Goal: Transaction & Acquisition: Book appointment/travel/reservation

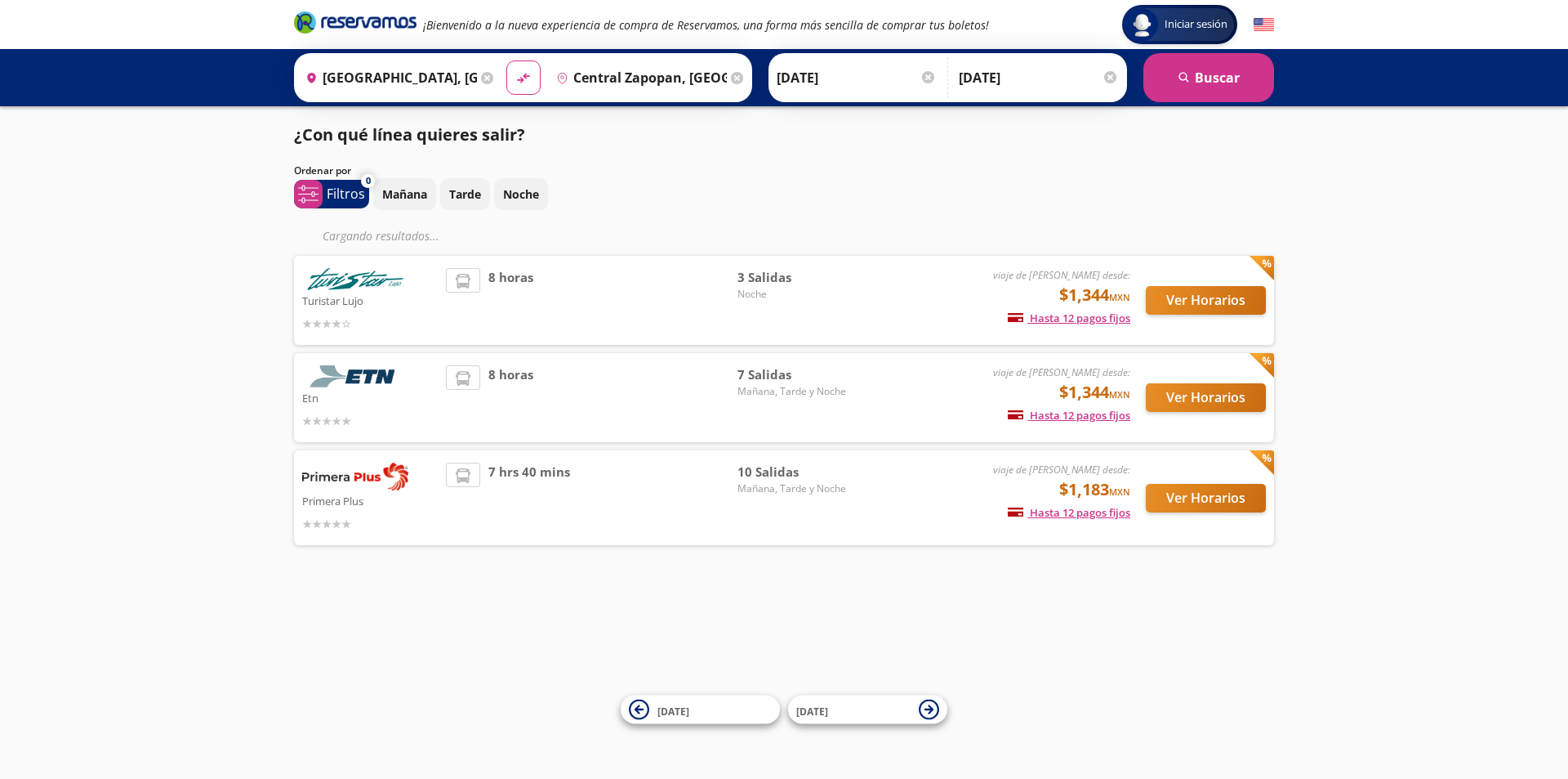
click at [1316, 639] on div "Iniciar sesión Iniciar sesión ¡Bienvenido a la nueva experiencia de compra de R…" at bounding box center [784, 389] width 1568 height 779
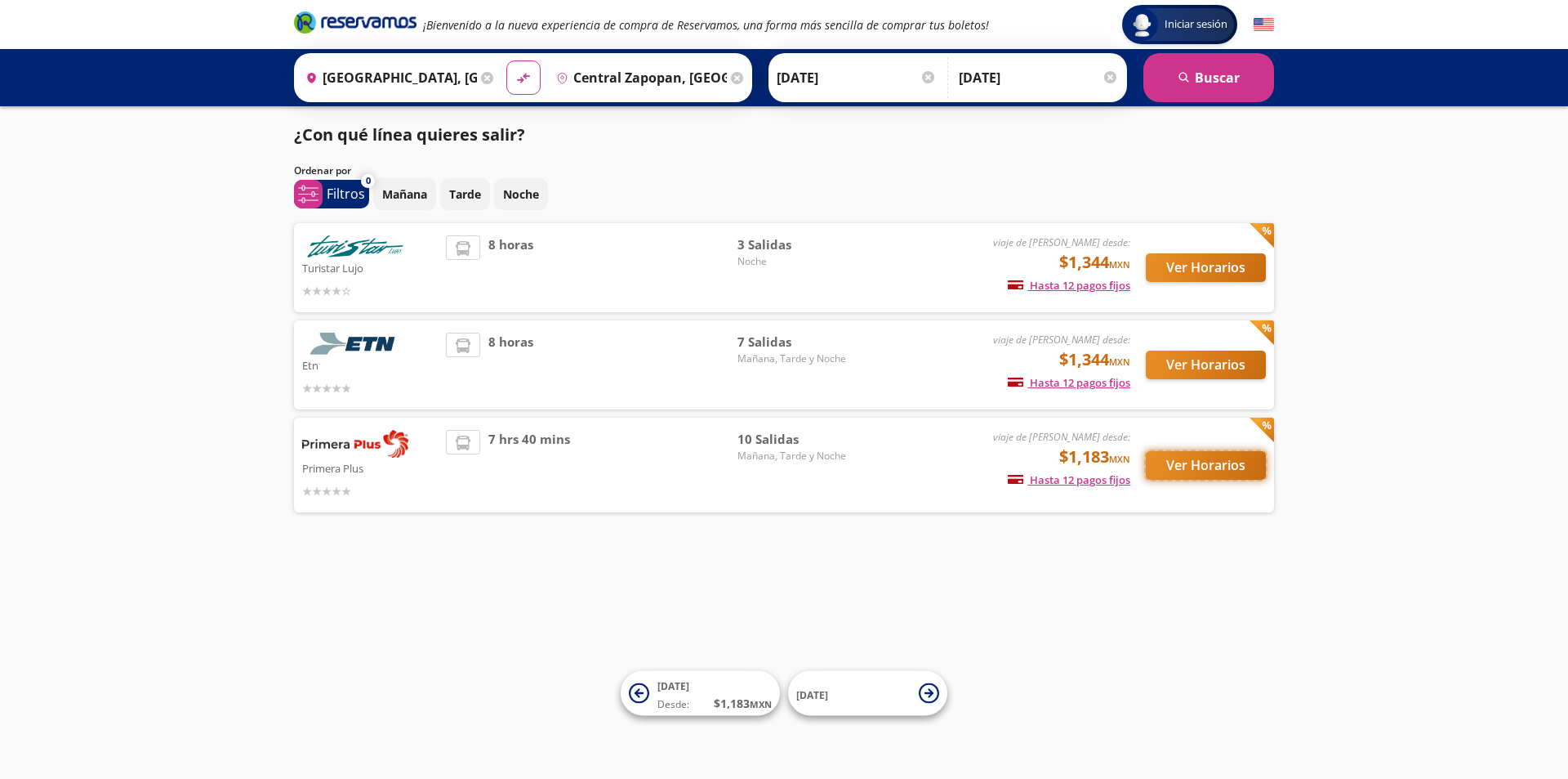
click at [1216, 467] on button "Ver Horarios" at bounding box center [1206, 465] width 120 height 28
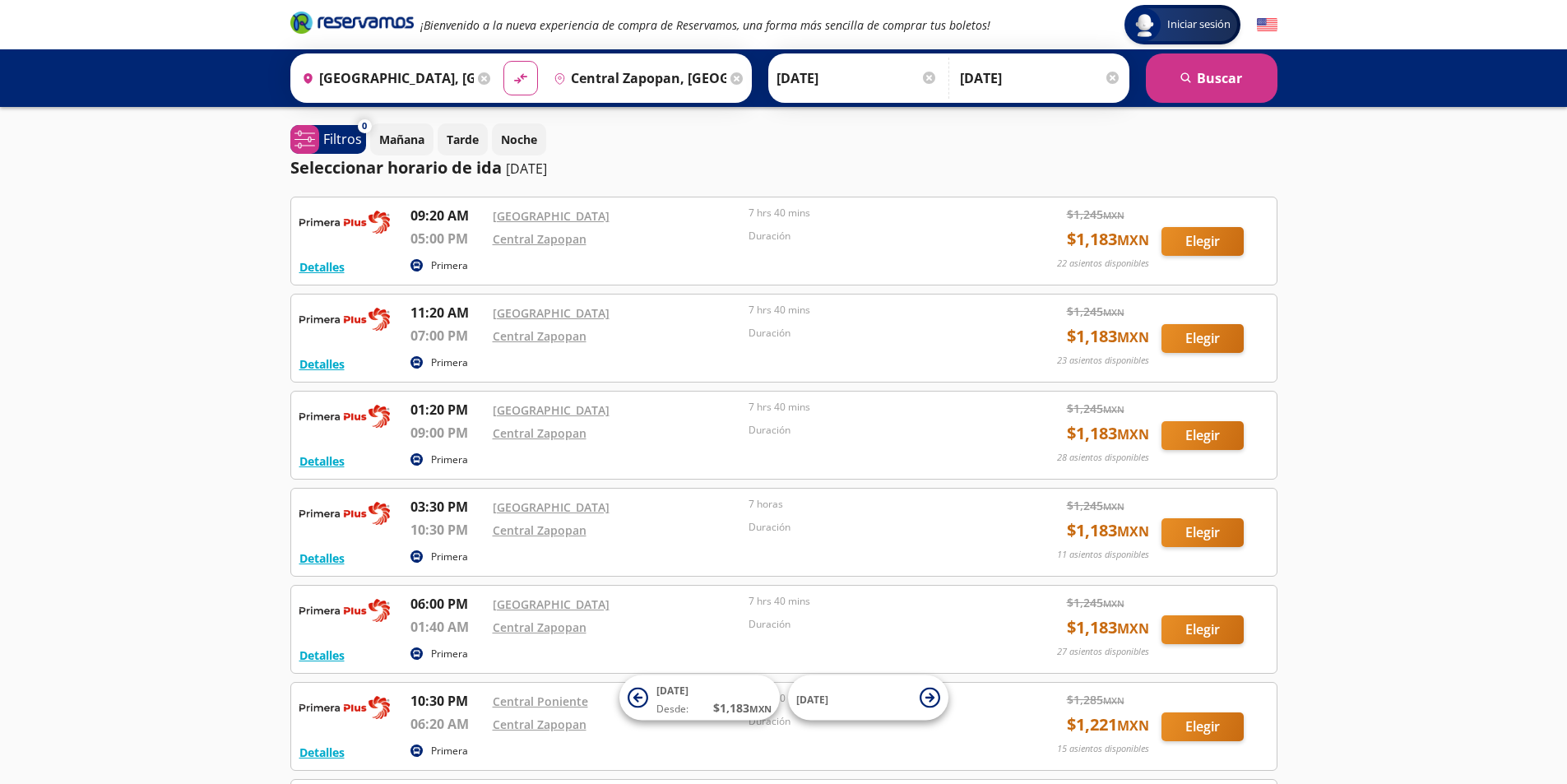
click at [442, 217] on p "09:20 AM" at bounding box center [447, 216] width 74 height 20
click at [1196, 245] on button "Elegir" at bounding box center [1202, 241] width 82 height 29
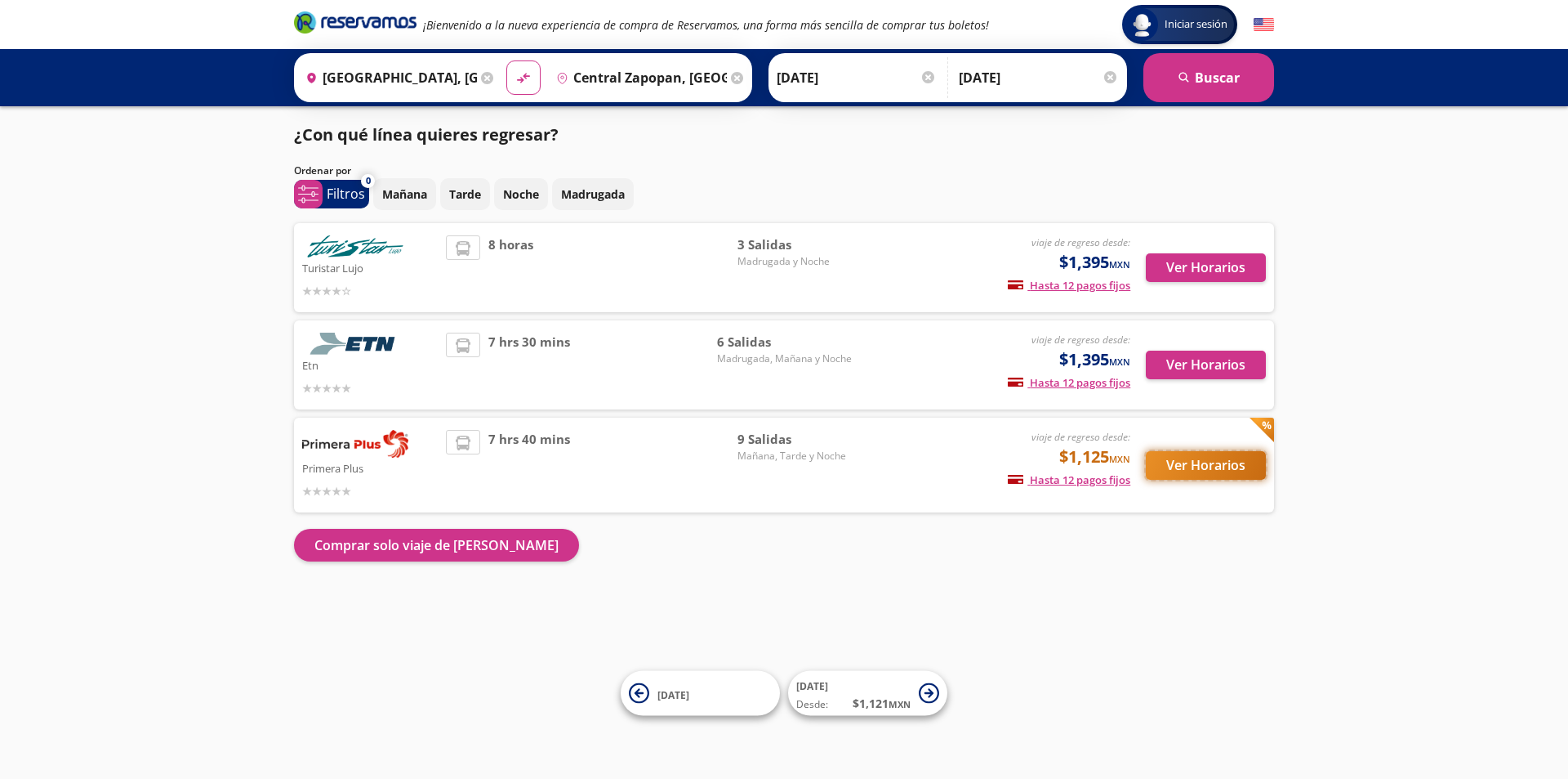
click at [1196, 468] on button "Ver Horarios" at bounding box center [1206, 465] width 120 height 28
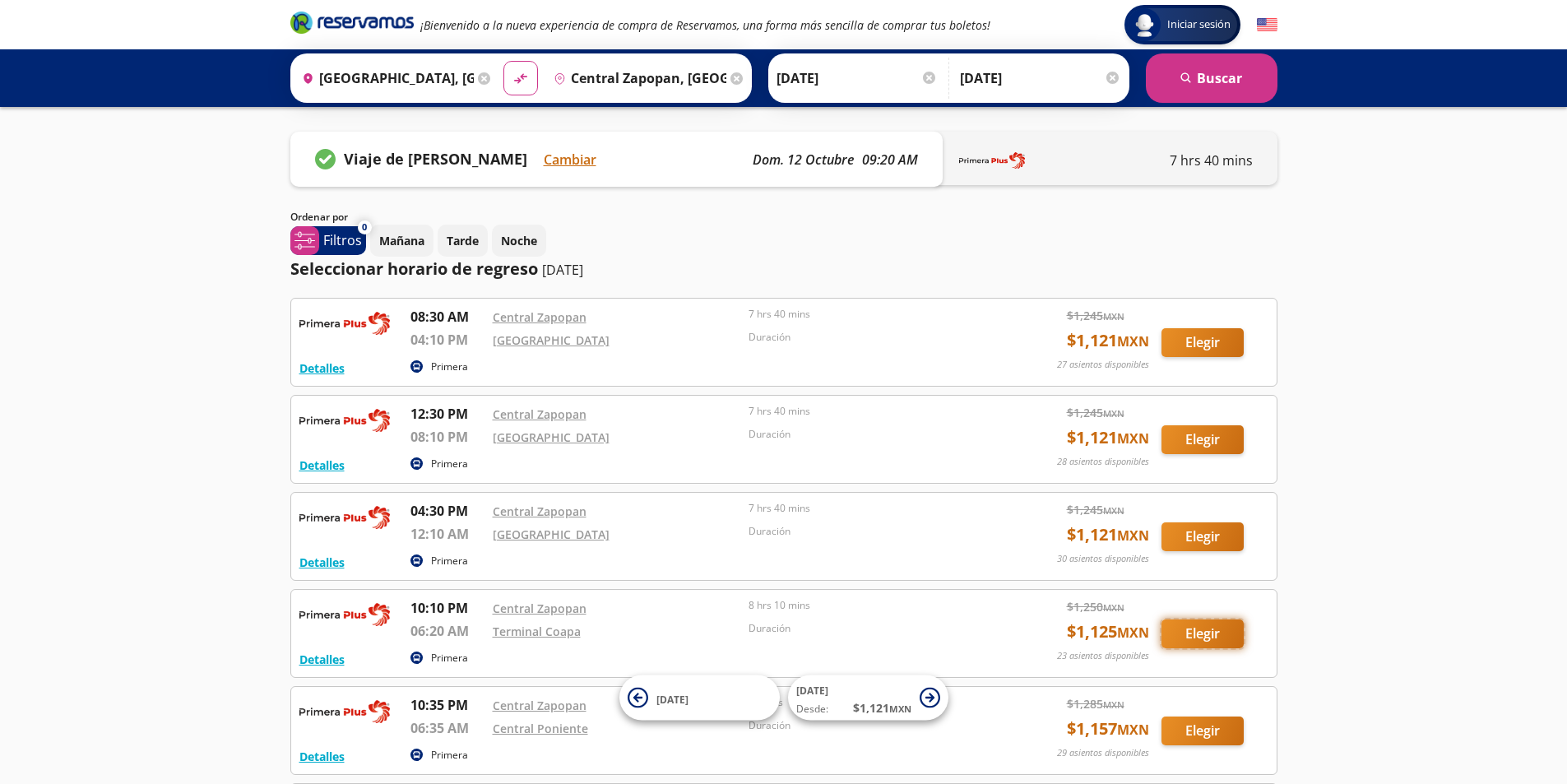
click at [1218, 636] on button "Elegir" at bounding box center [1202, 633] width 82 height 29
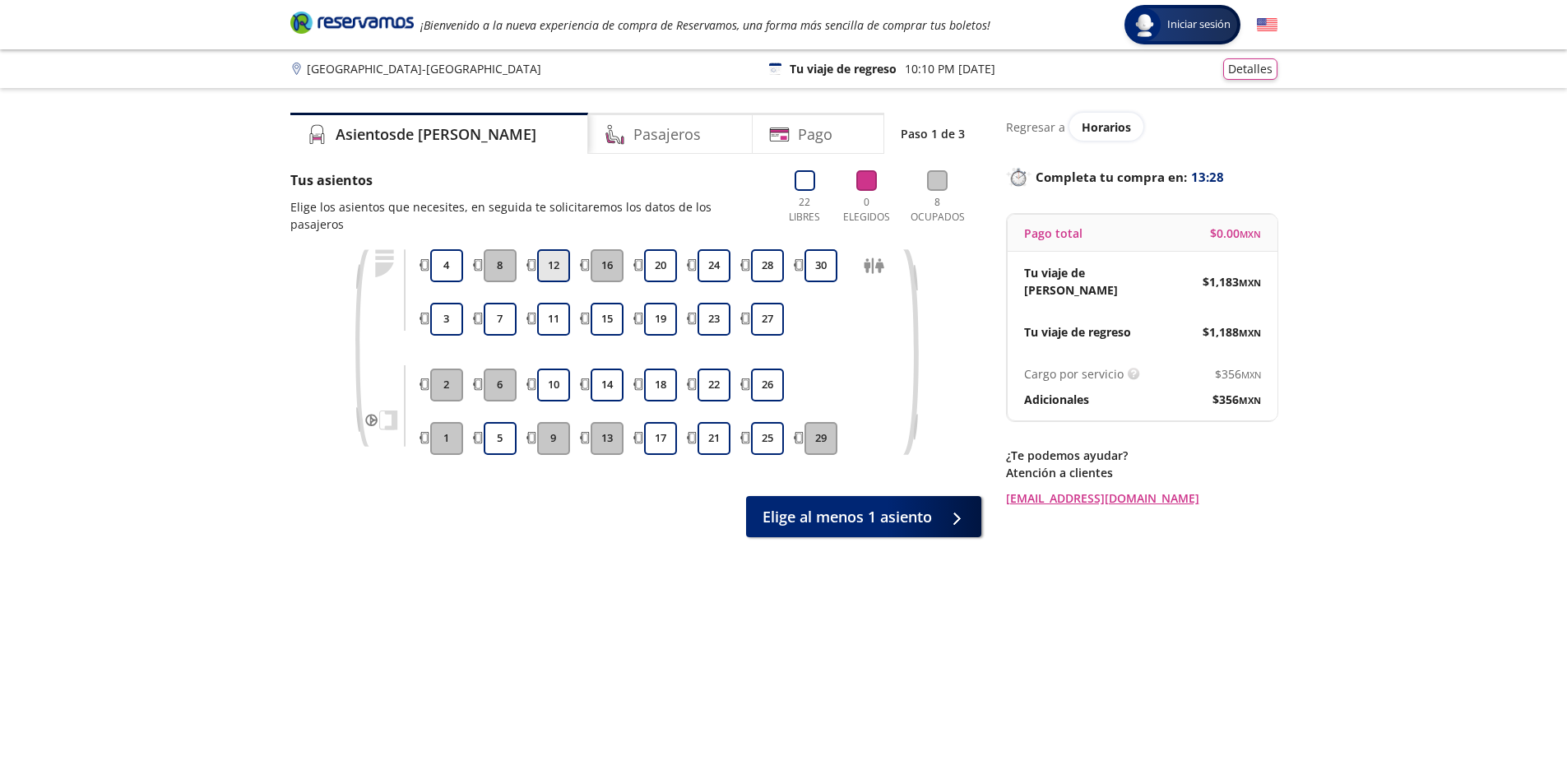
click at [553, 252] on button "12" at bounding box center [553, 265] width 33 height 33
click at [500, 249] on button "8" at bounding box center [500, 265] width 33 height 33
click at [499, 251] on button "8" at bounding box center [500, 265] width 33 height 33
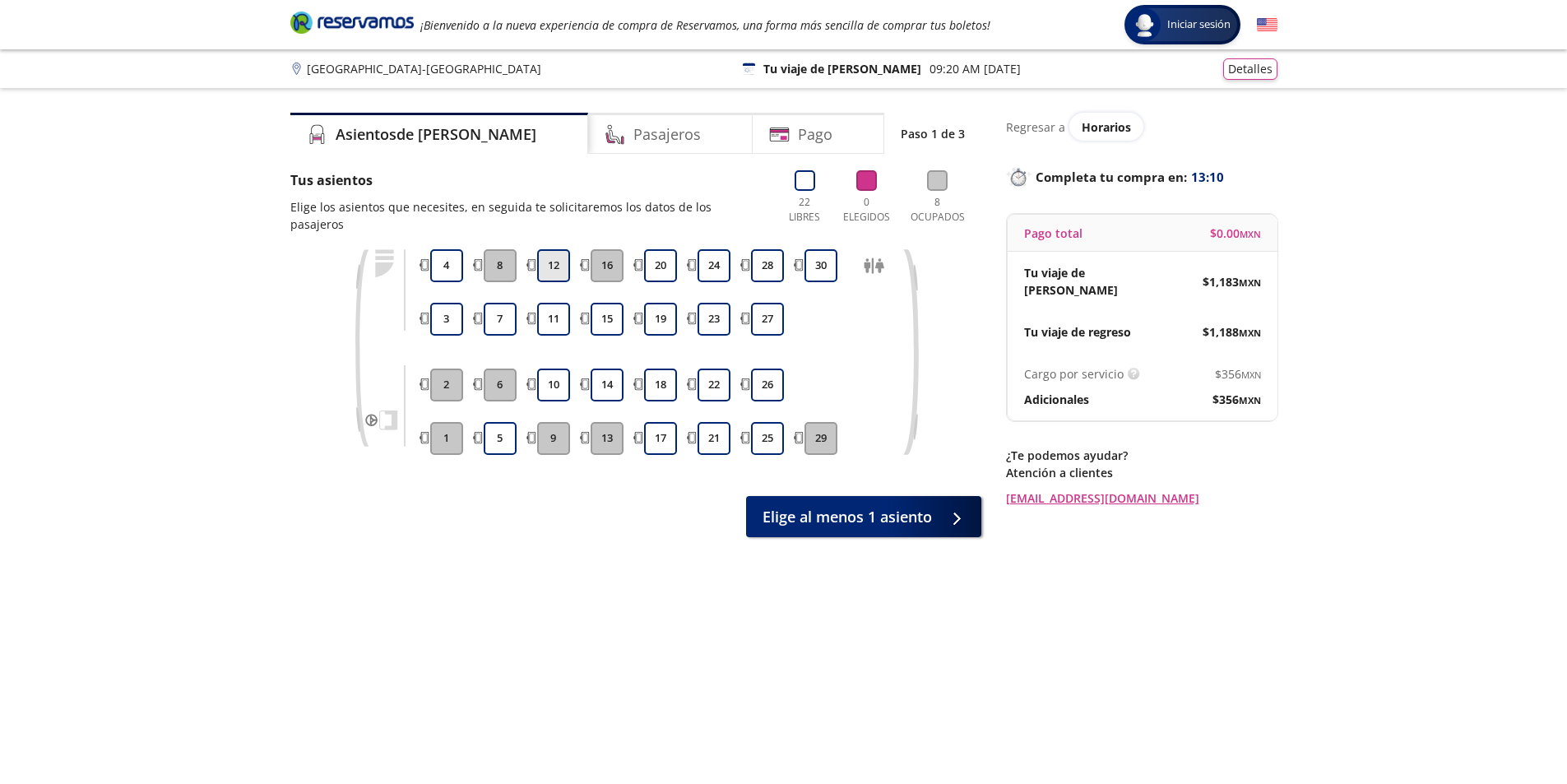
click at [558, 251] on button "12" at bounding box center [553, 265] width 33 height 33
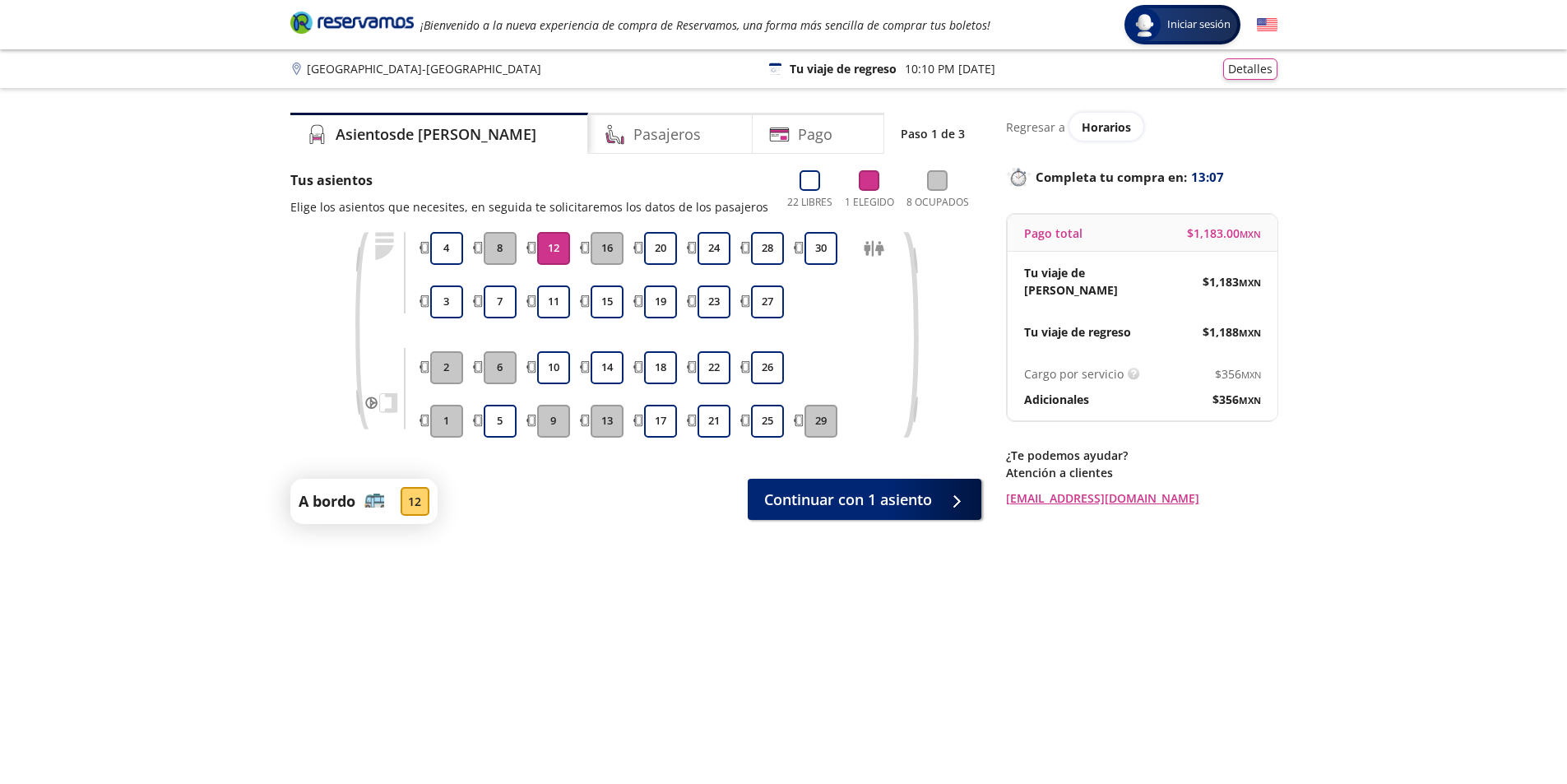
click at [508, 243] on button "8" at bounding box center [500, 248] width 33 height 33
click at [898, 494] on span "Continuar con 1 asiento" at bounding box center [849, 496] width 168 height 22
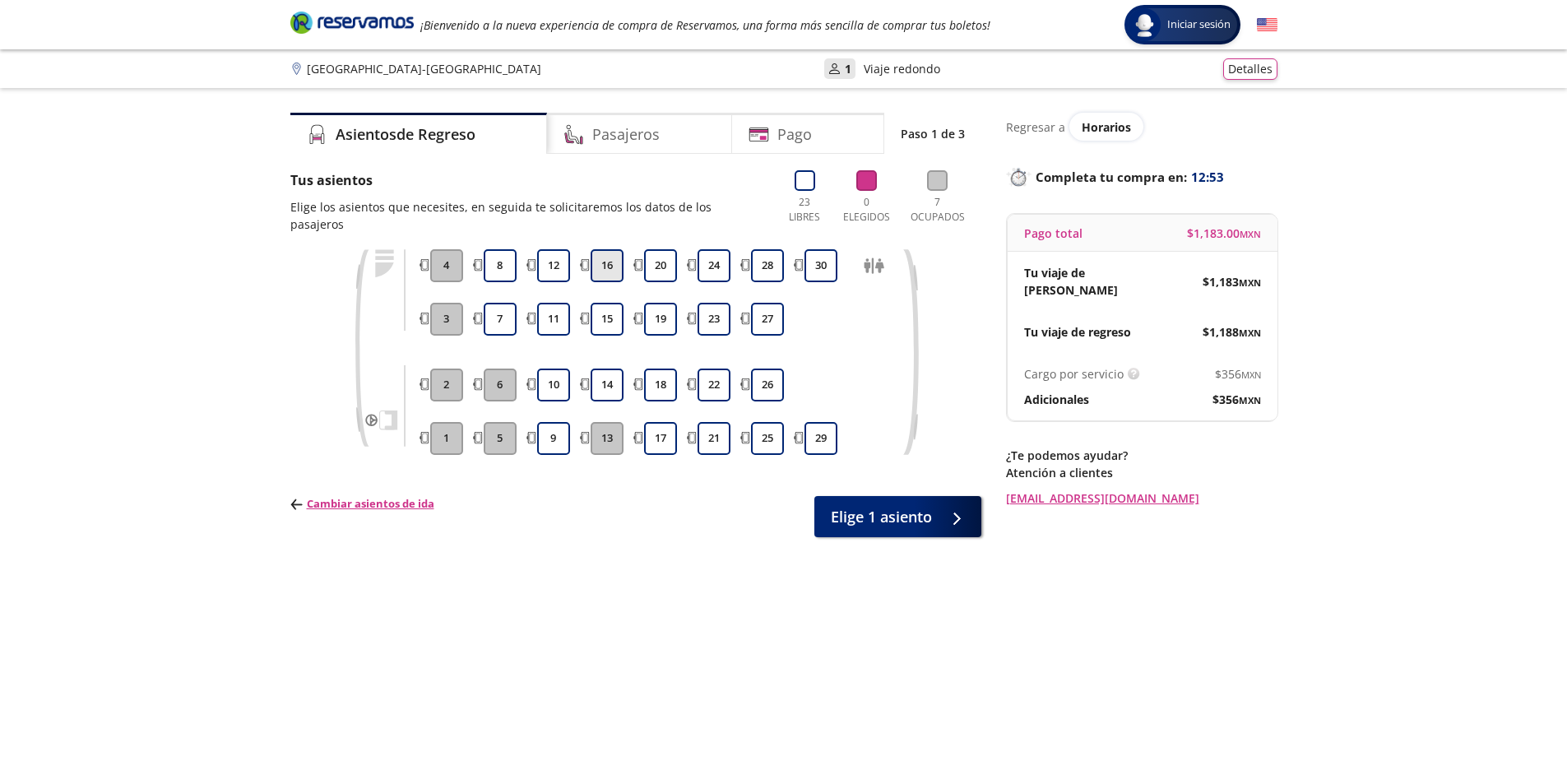
click at [609, 253] on button "16" at bounding box center [606, 265] width 33 height 33
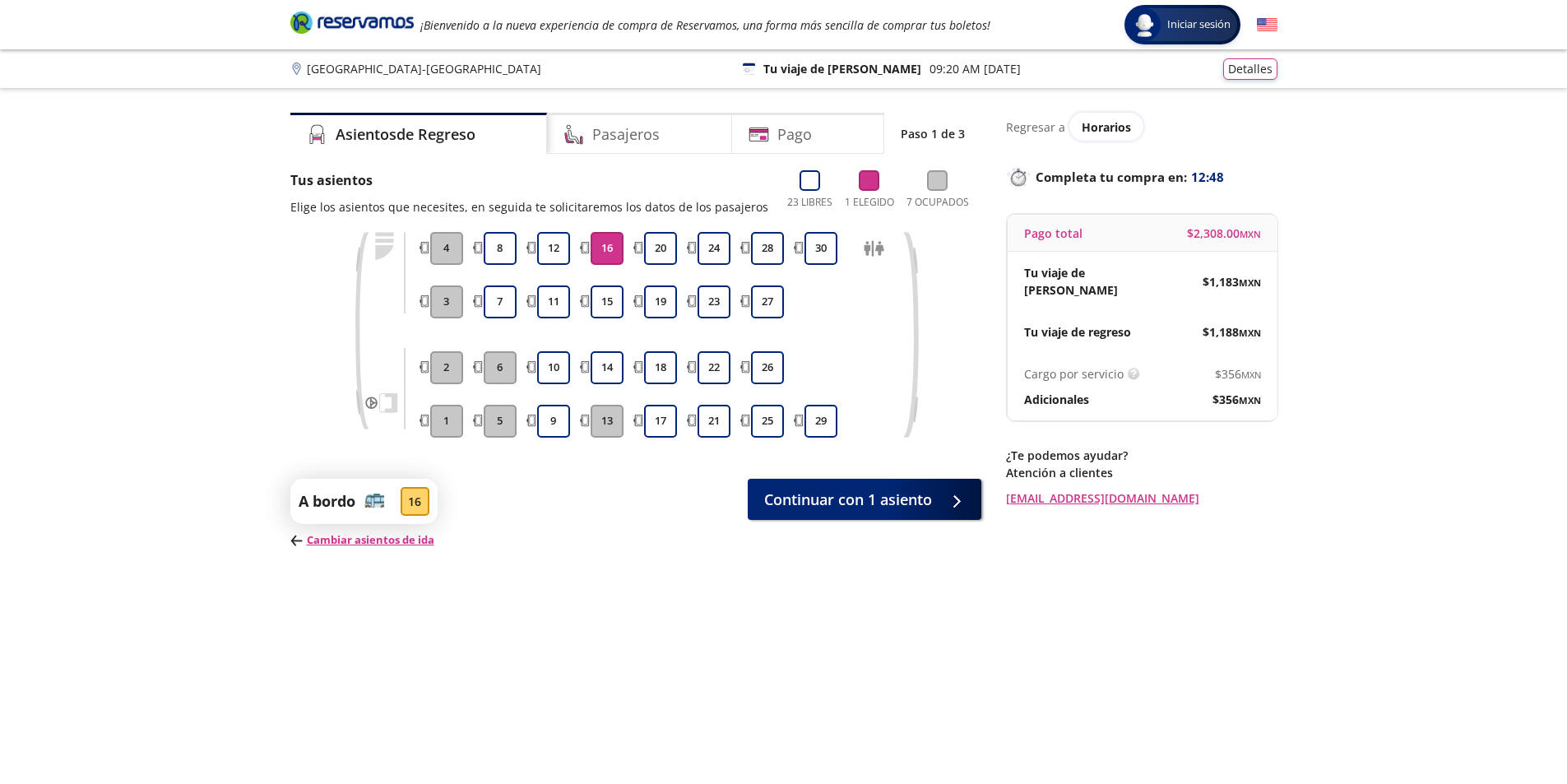
click at [384, 535] on p "Cambiar asientos de ida" at bounding box center [364, 540] width 147 height 17
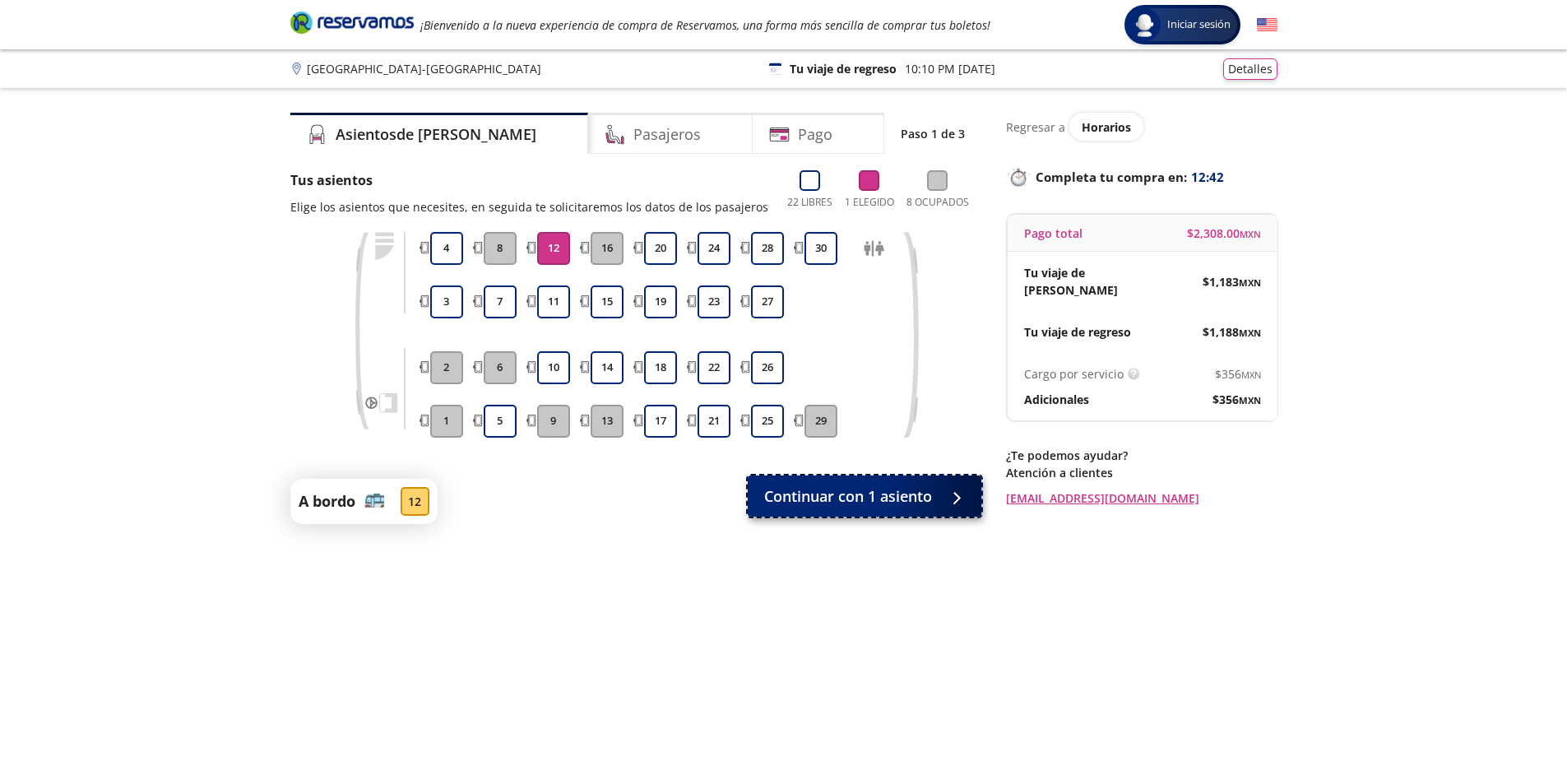
click at [848, 506] on span "Continuar con 1 asiento" at bounding box center [849, 496] width 168 height 22
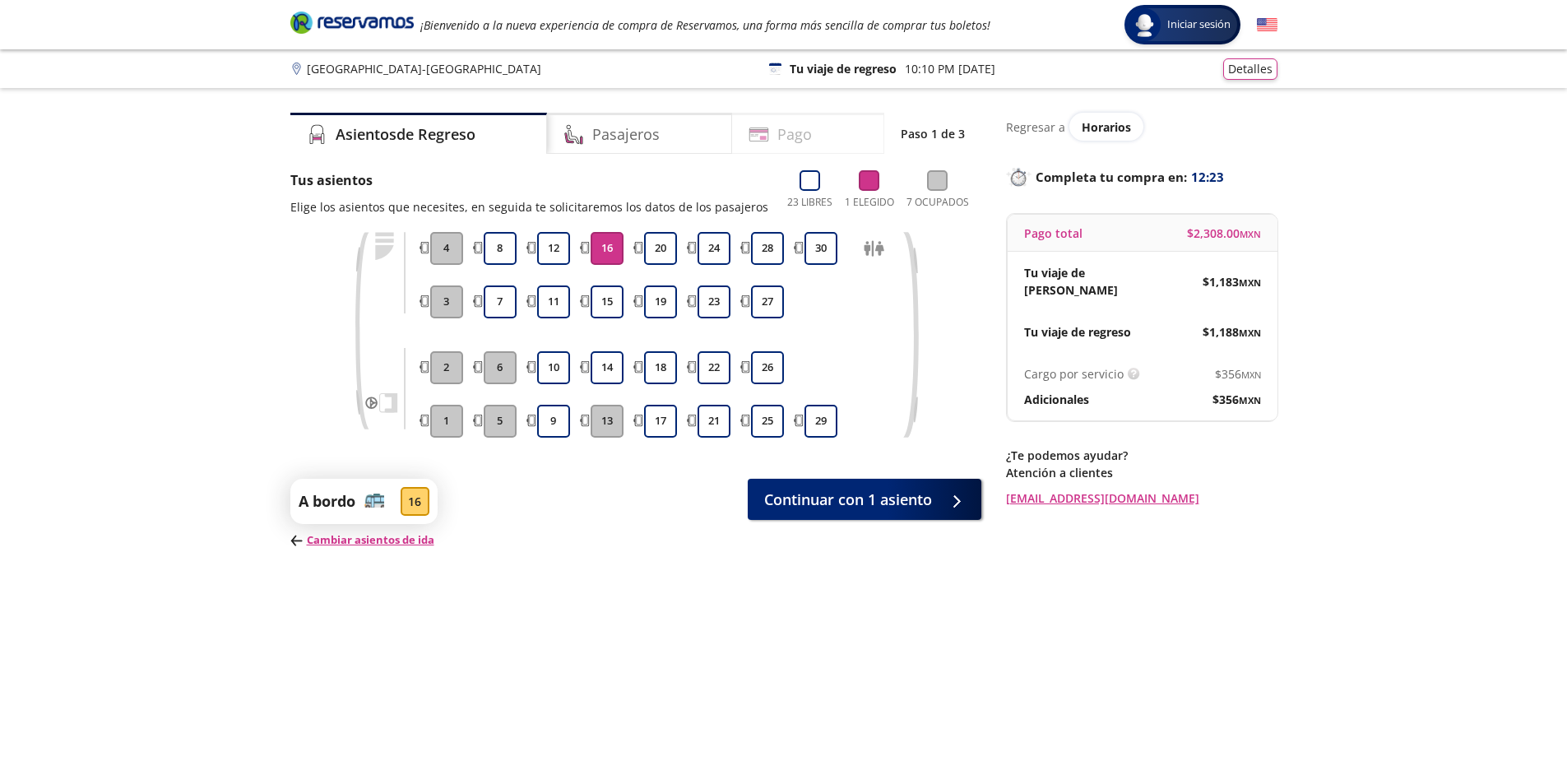
click at [800, 138] on h4 "Pago" at bounding box center [794, 134] width 35 height 22
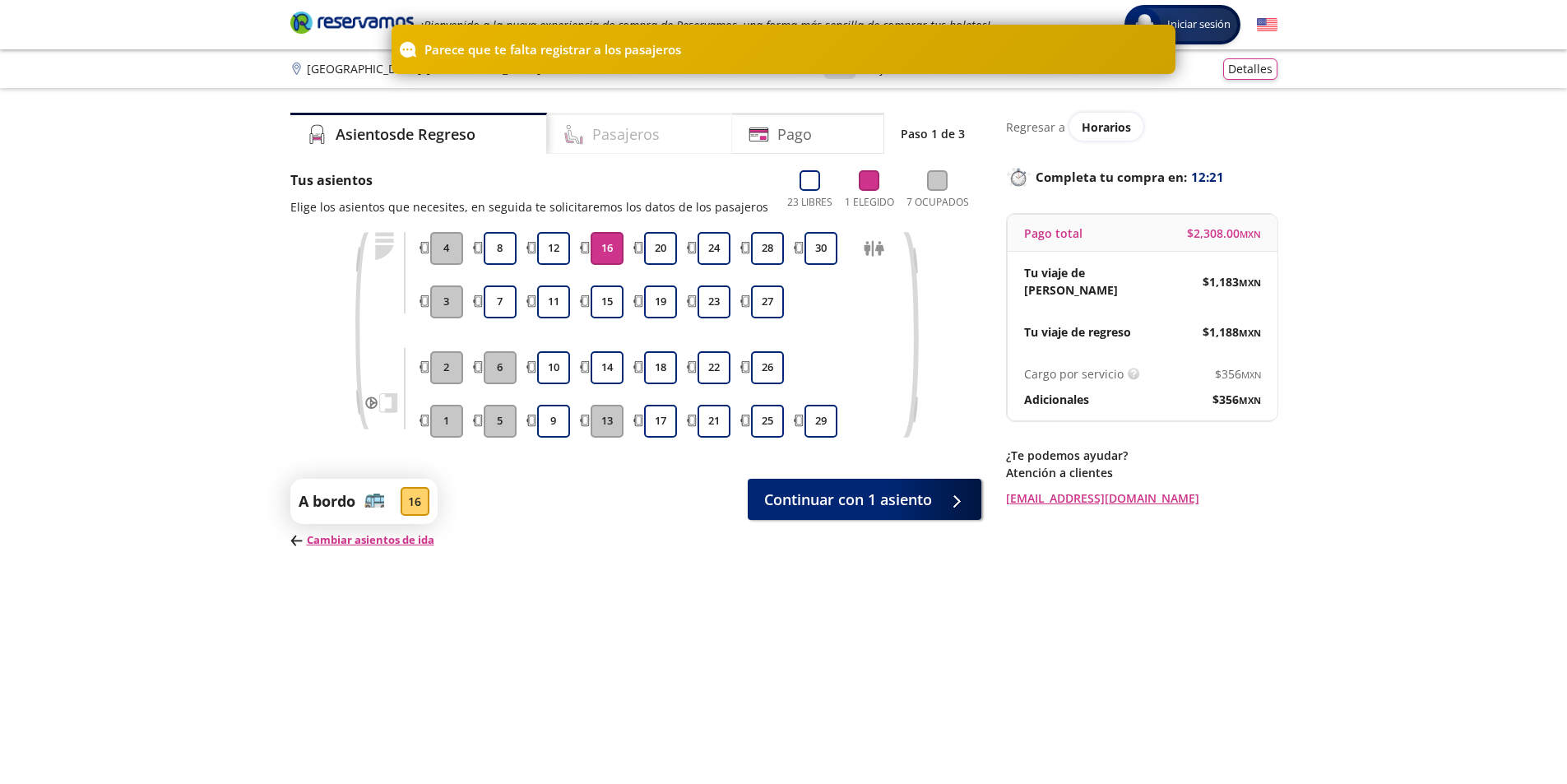
click at [607, 130] on h4 "Pasajeros" at bounding box center [626, 134] width 67 height 22
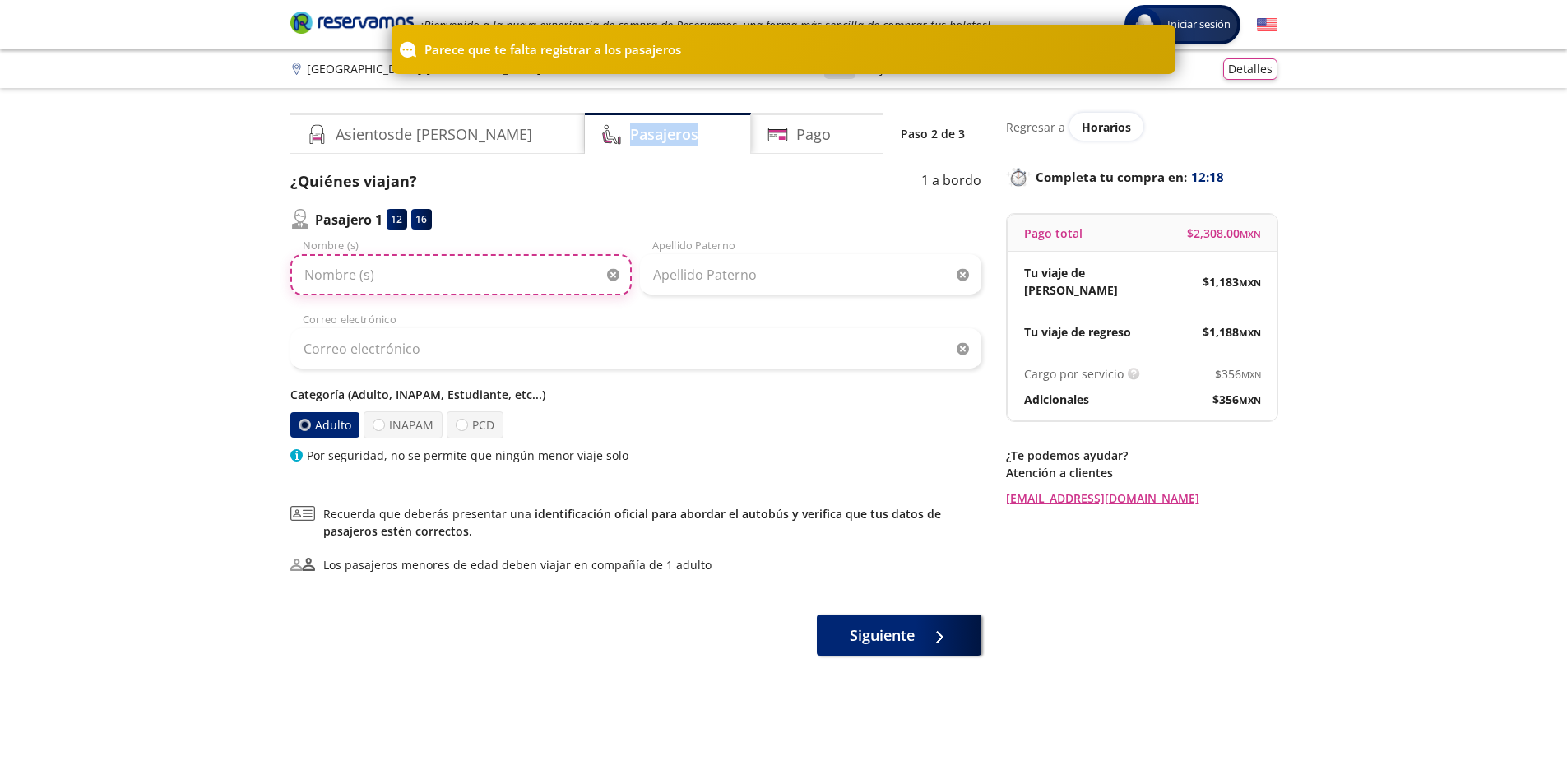
click at [413, 276] on input "Nombre (s)" at bounding box center [461, 275] width 341 height 42
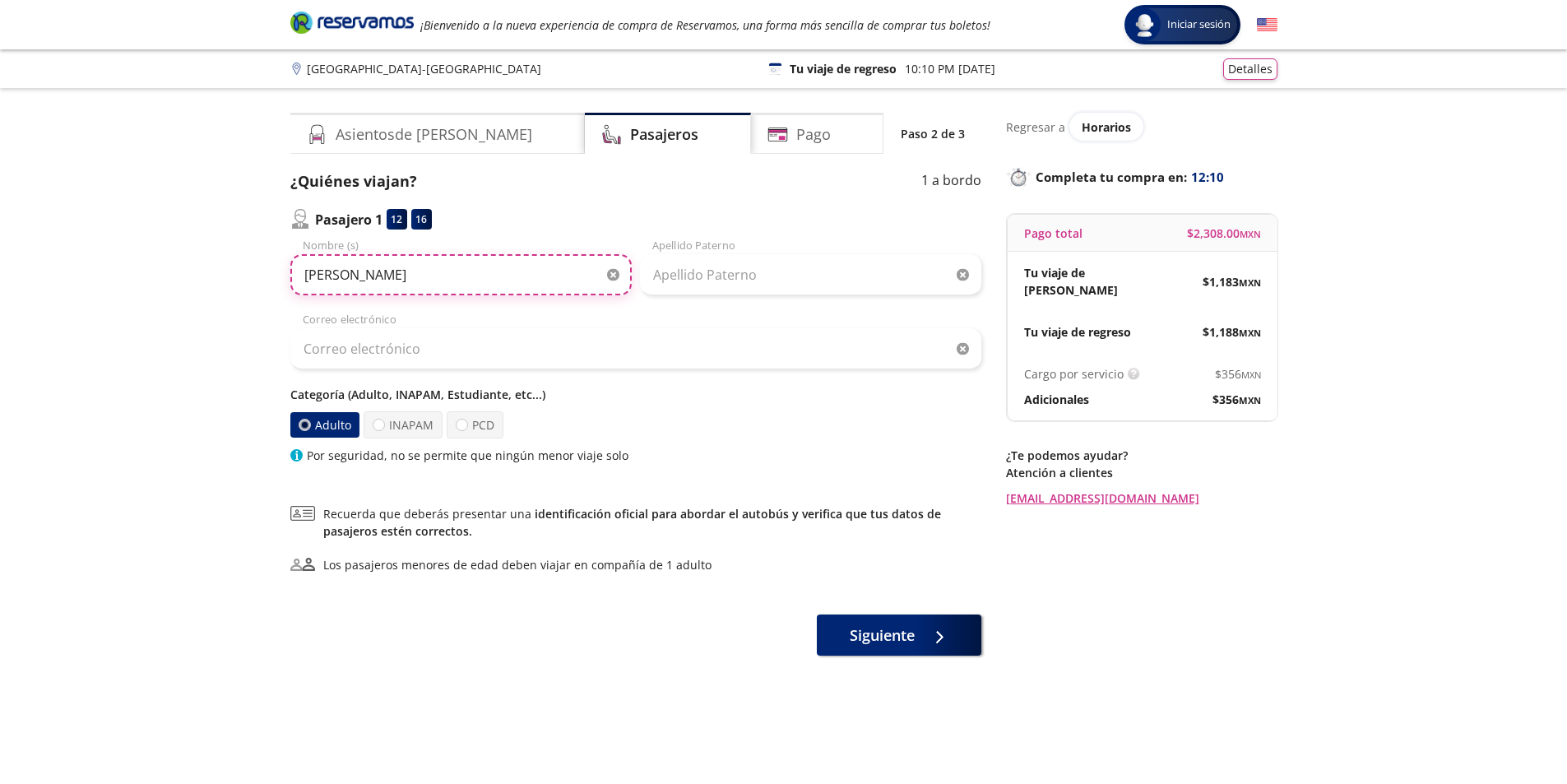
type input "[PERSON_NAME]"
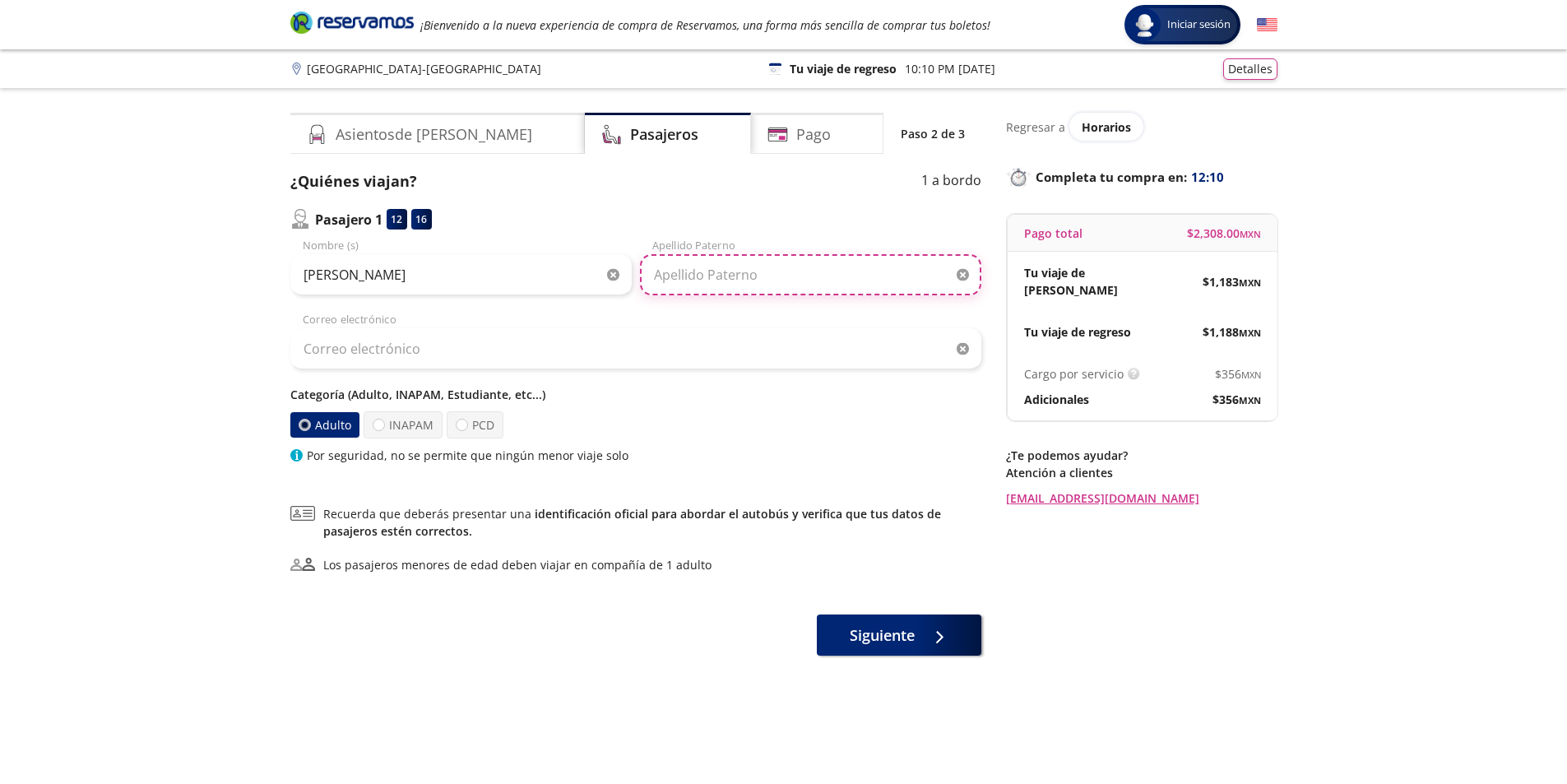
click at [721, 274] on input "Apellido Paterno" at bounding box center [810, 275] width 341 height 42
type input "[PERSON_NAME]"
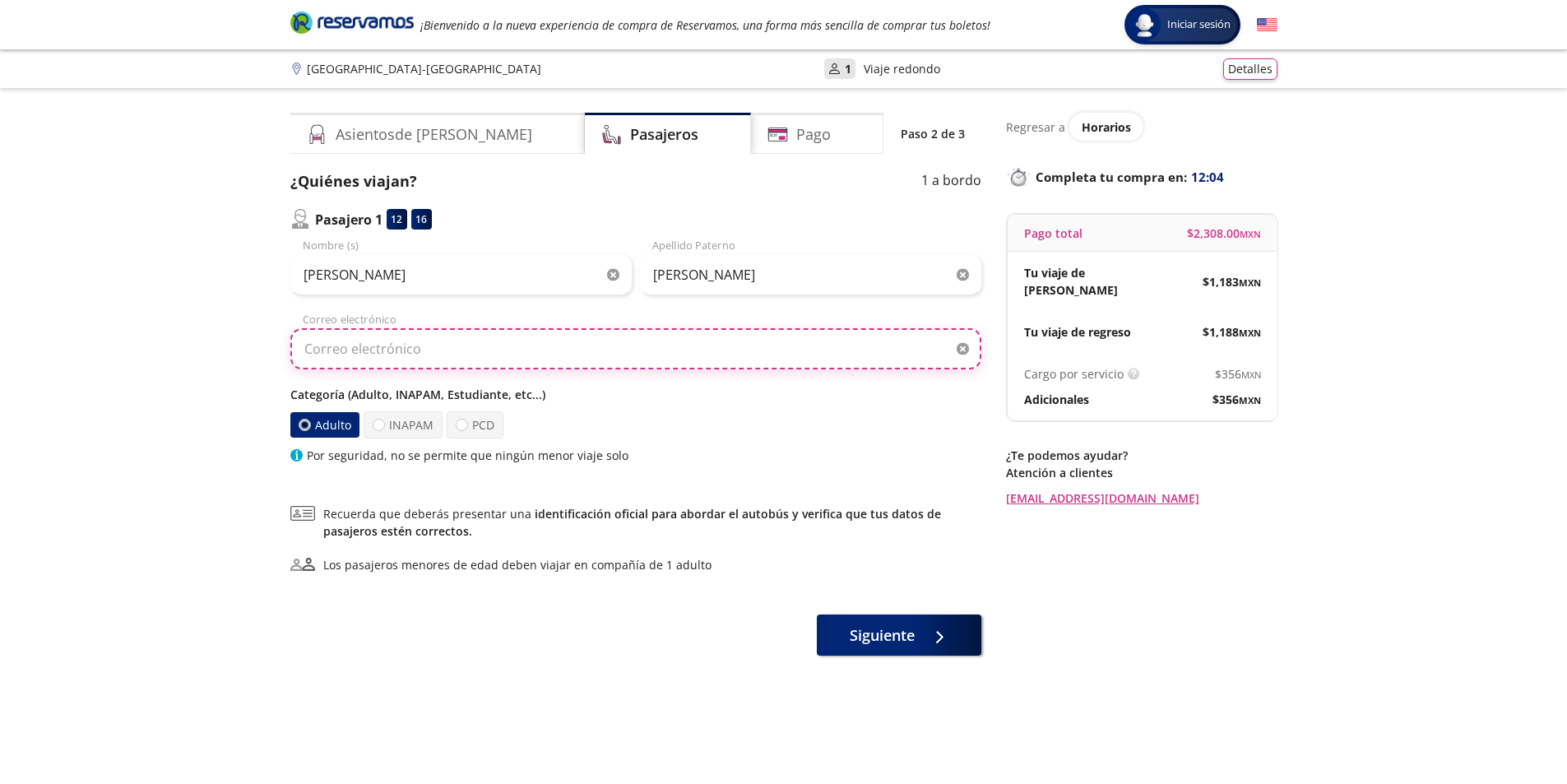
click at [447, 349] on input "Correo electrónico" at bounding box center [636, 349] width 691 height 42
type input "[EMAIL_ADDRESS][DOMAIN_NAME]"
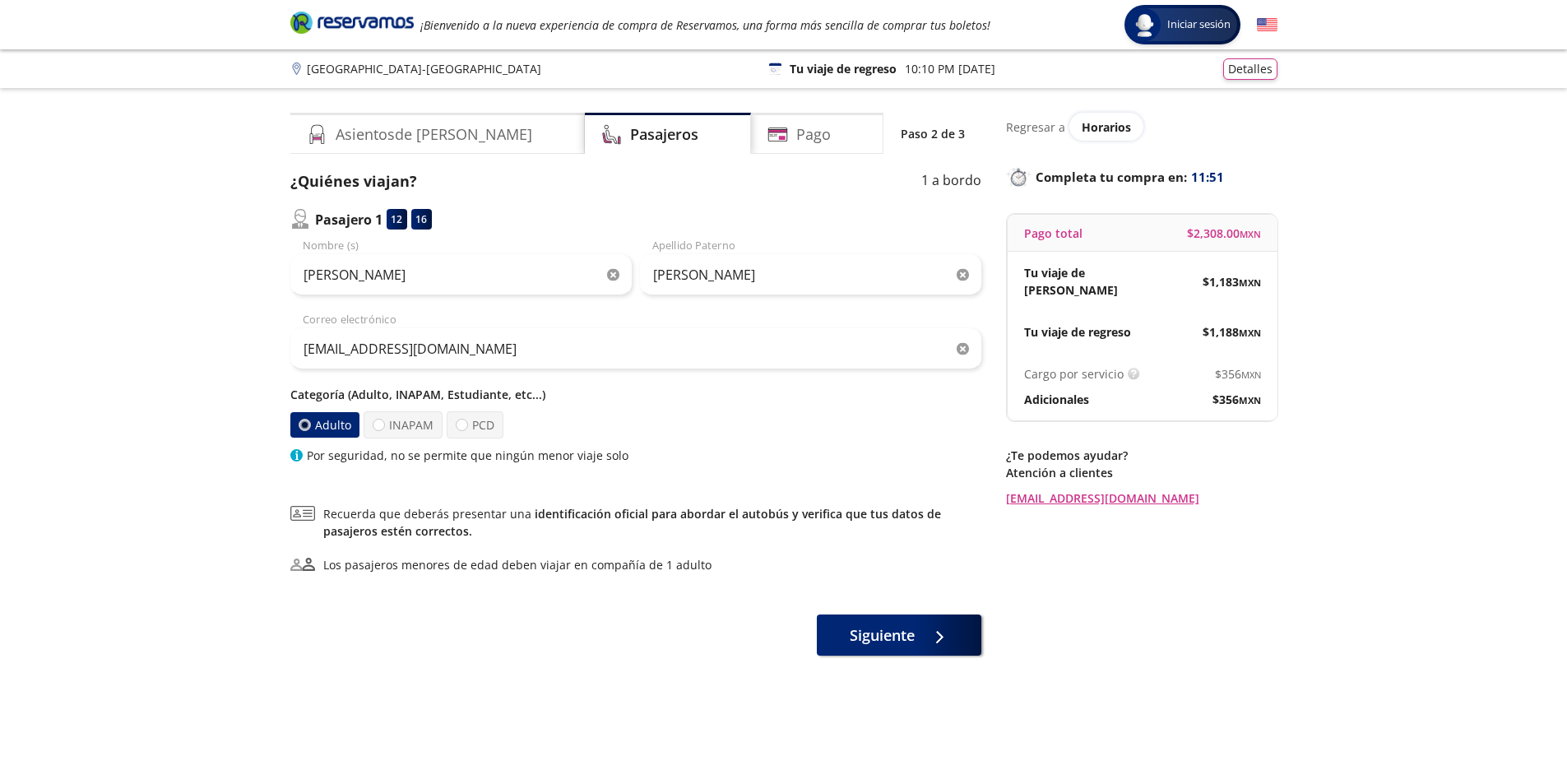
click at [323, 430] on label "Adulto" at bounding box center [325, 425] width 69 height 26
click at [310, 430] on input "Adulto" at bounding box center [304, 425] width 12 height 12
click at [877, 641] on span "Siguiente" at bounding box center [882, 632] width 65 height 22
click at [877, 641] on div "Asientos de [PERSON_NAME] Pago Paso 2 de 3 ¿Quiénes viajan? 1 a bordo Pasajero …" at bounding box center [636, 446] width 691 height 666
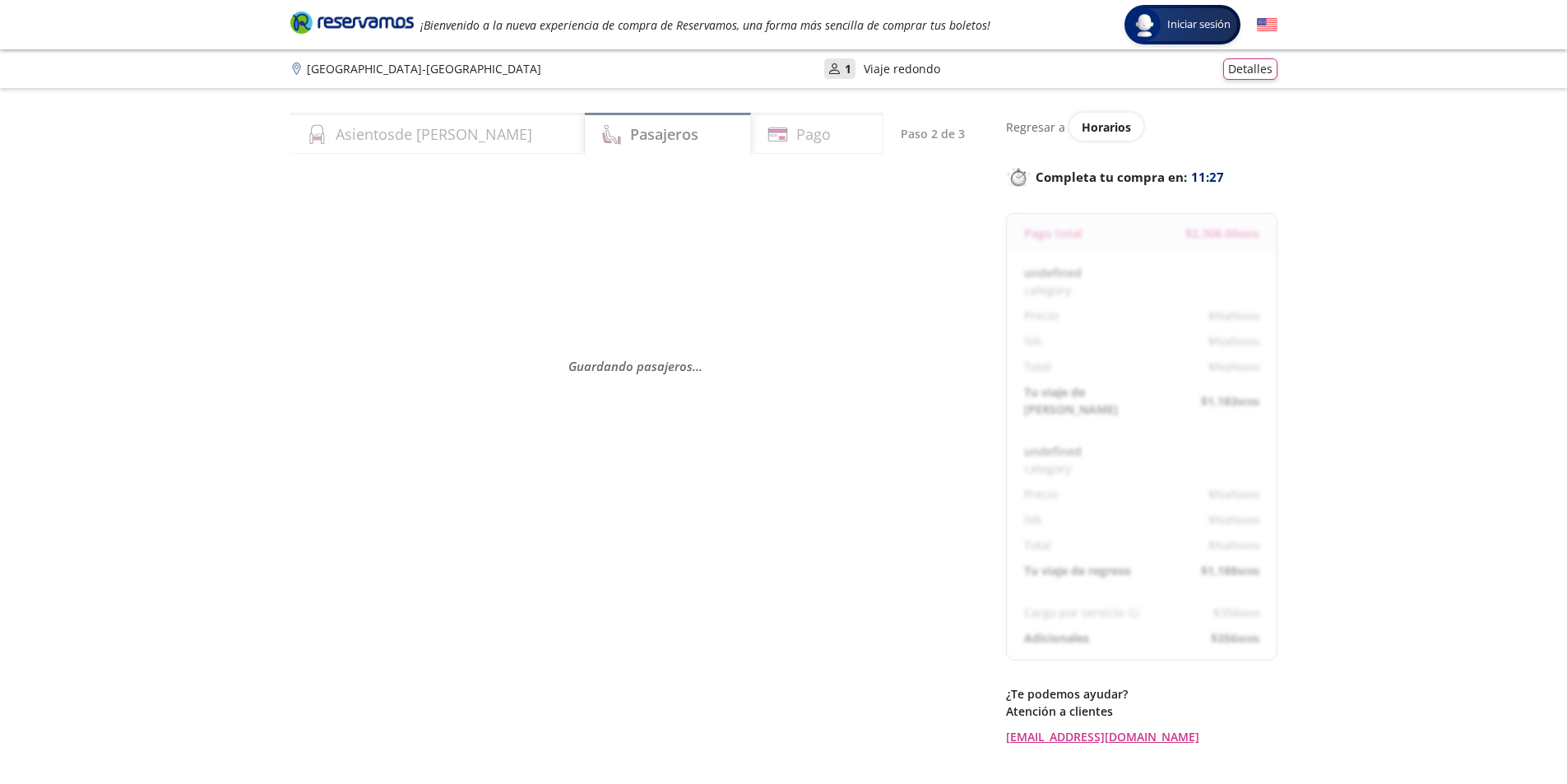
select select "MX"
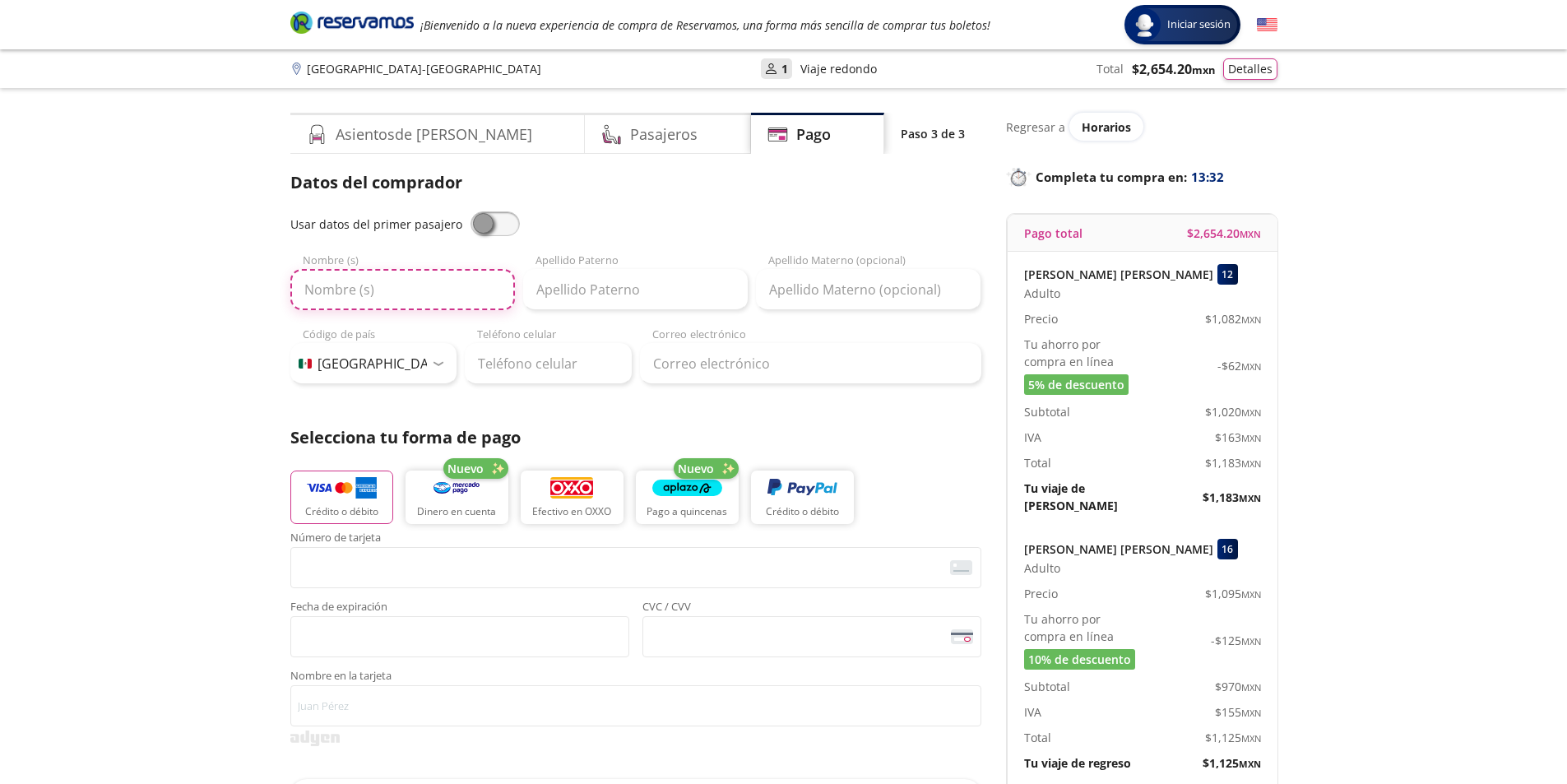
click at [411, 299] on input "Nombre (s)" at bounding box center [403, 290] width 225 height 42
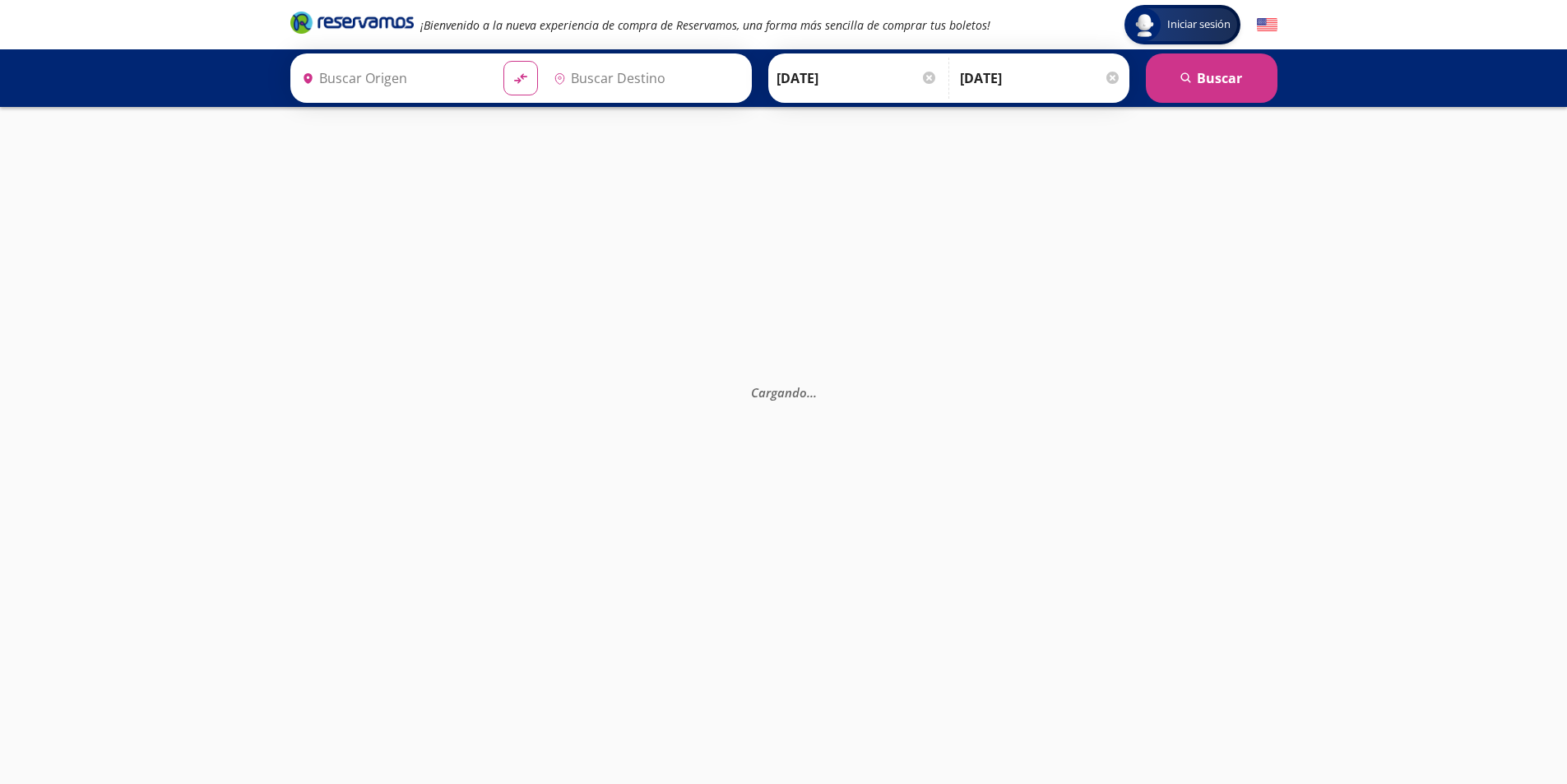
type input "Central Zapopan, [GEOGRAPHIC_DATA]"
type input "[GEOGRAPHIC_DATA], [GEOGRAPHIC_DATA]"
